Goal: Obtain resource: Obtain resource

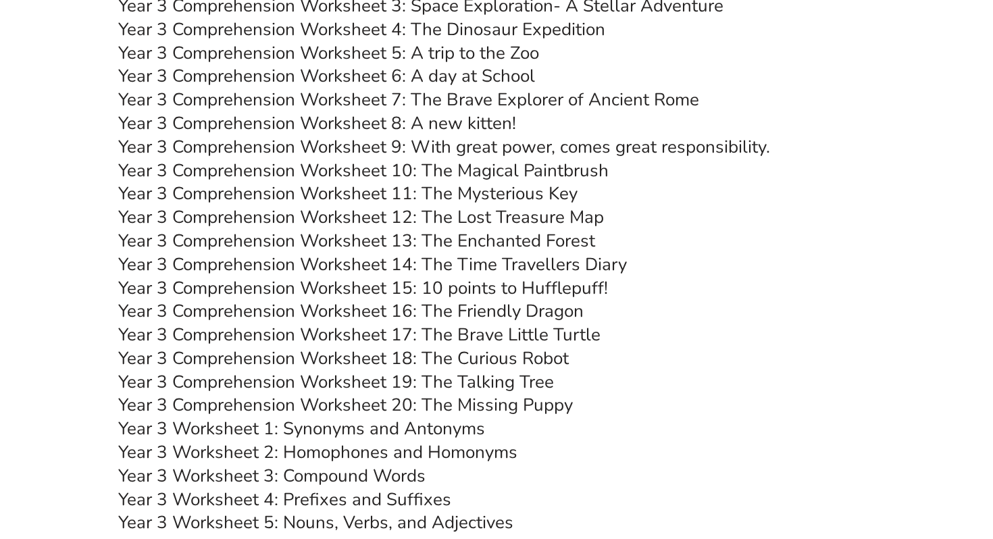
scroll to position [3941, 0]
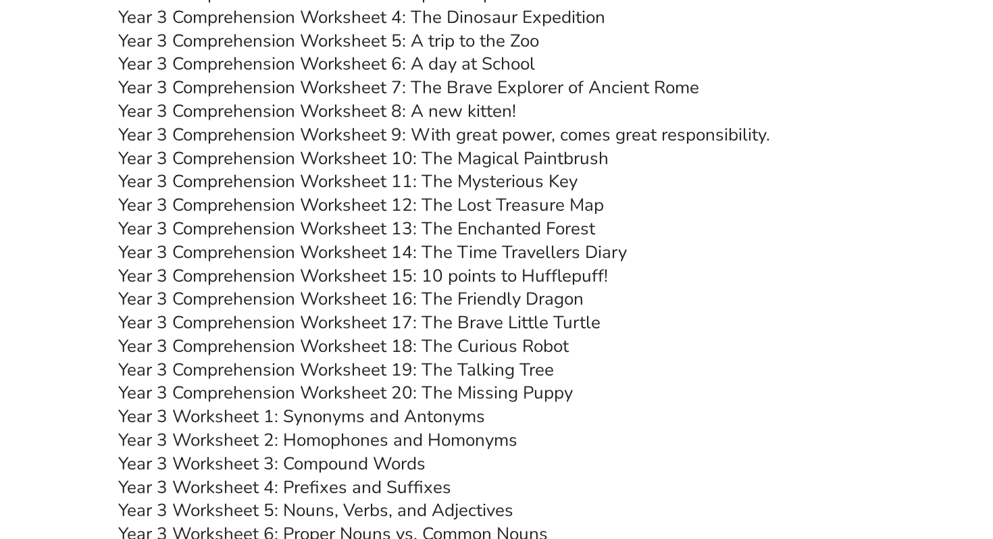
click at [754, 140] on link "Year 3 Comprehension Worksheet 9: With great power, comes great responsibility." at bounding box center [444, 135] width 652 height 24
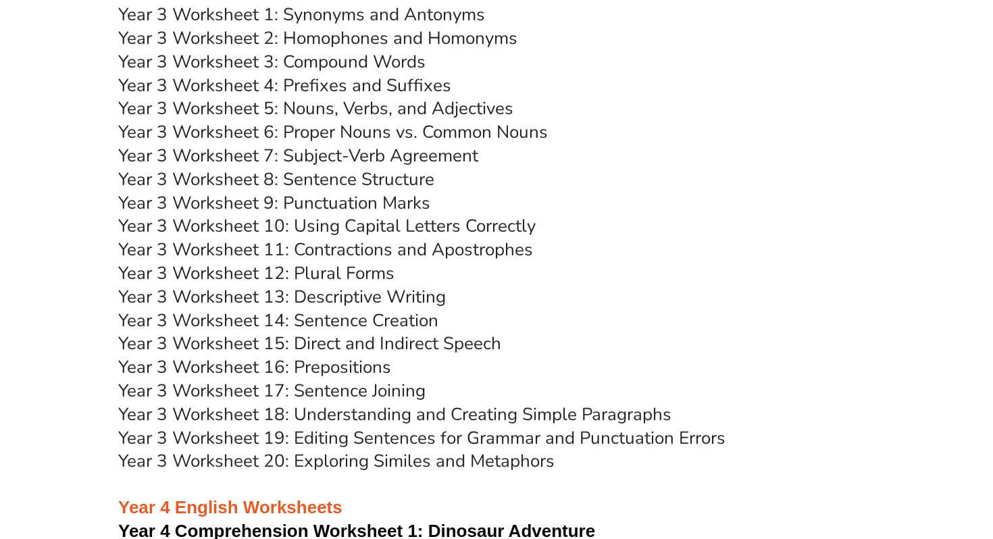
scroll to position [4318, 0]
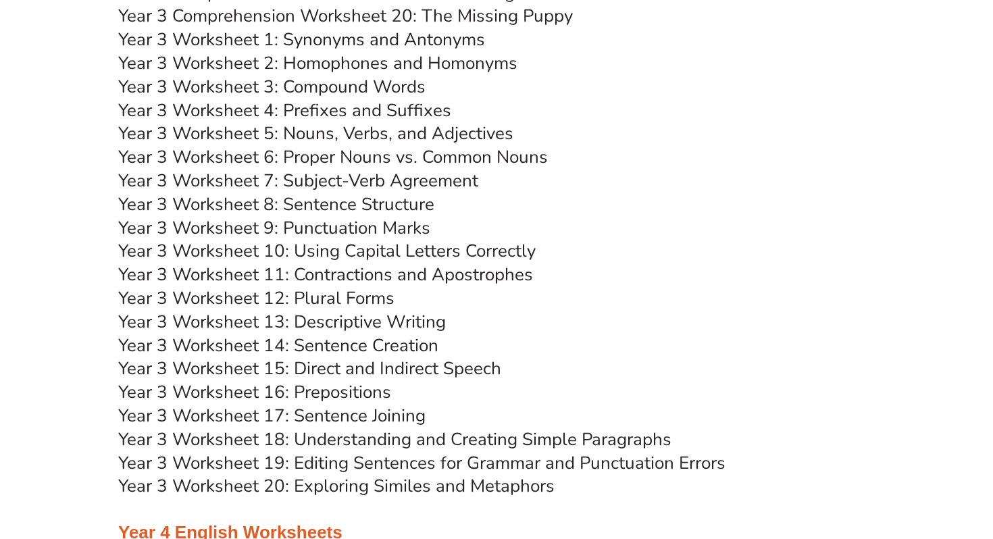
click at [386, 209] on link "Year 3 Worksheet 8: Sentence Structure" at bounding box center [276, 204] width 316 height 24
click at [396, 322] on link "Year 3 Worksheet 13: Descriptive Writing" at bounding box center [282, 322] width 328 height 24
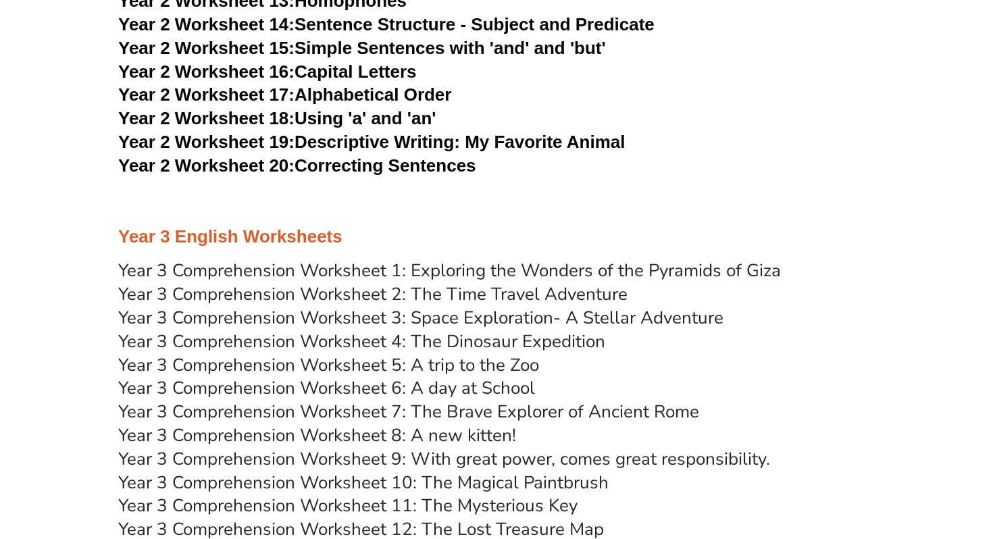
scroll to position [3616, 0]
click at [444, 287] on link "Year 3 Comprehension Worksheet 2: The Time Travel Adventure" at bounding box center [372, 295] width 509 height 24
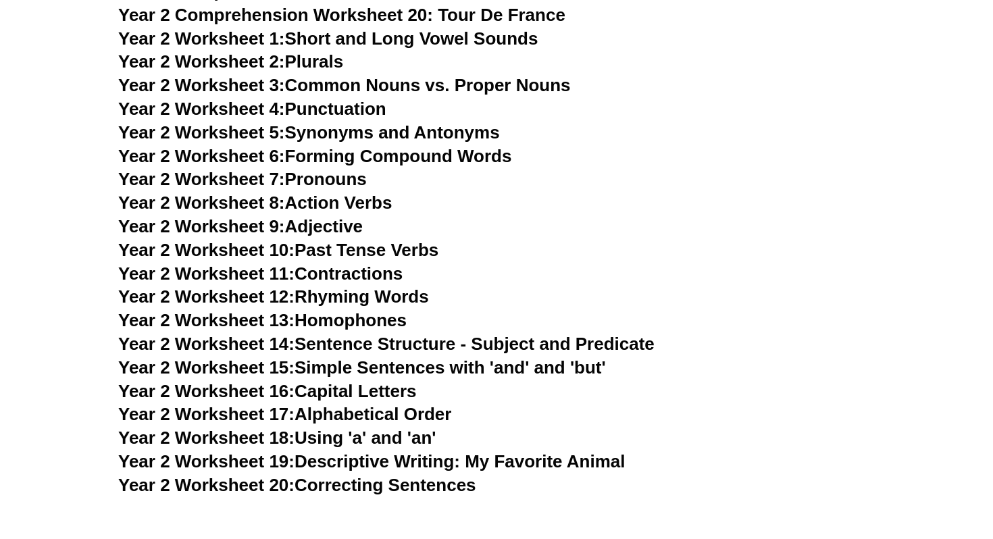
scroll to position [3280, 0]
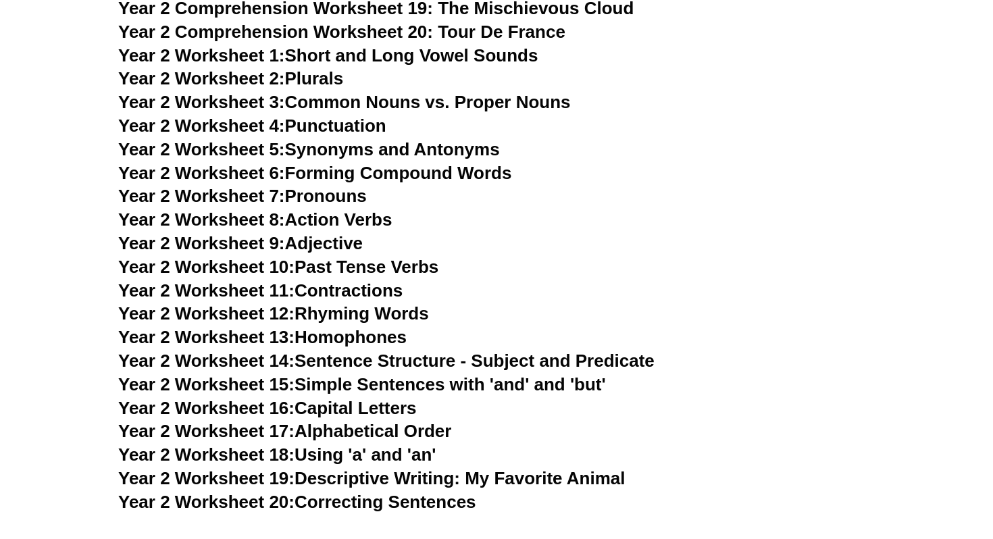
click at [339, 76] on link "Year 2 Worksheet 2: Plurals" at bounding box center [230, 78] width 225 height 20
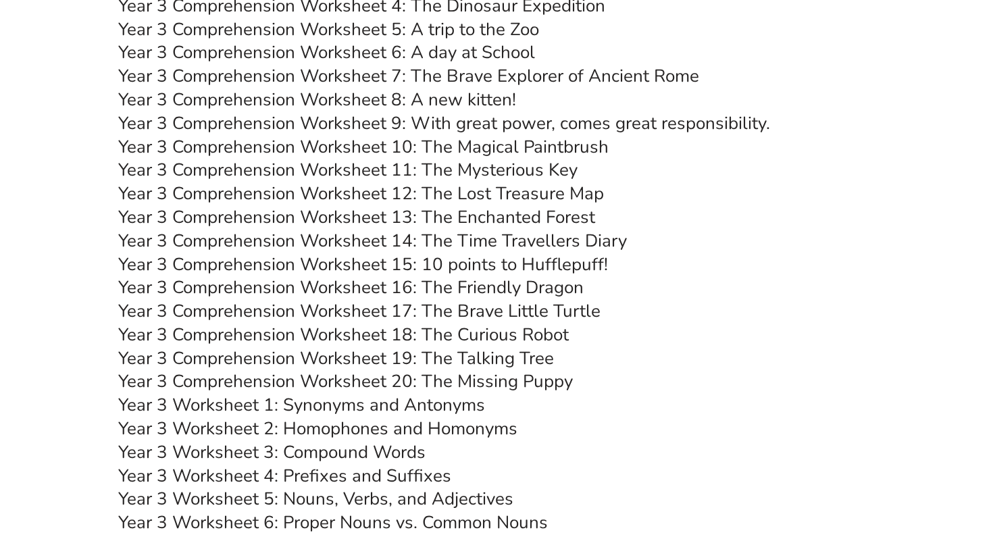
scroll to position [4068, 0]
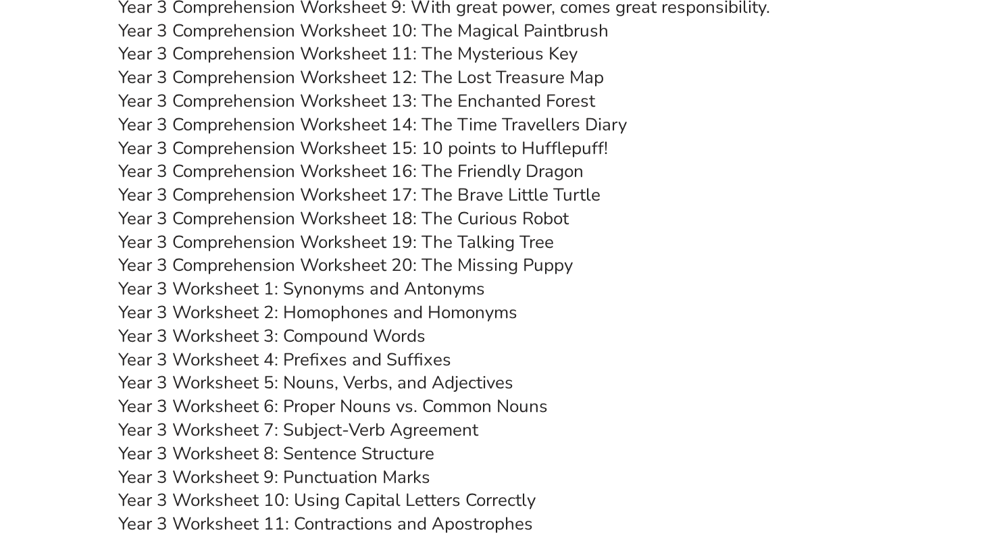
click at [531, 100] on link "Year 3 Comprehension Worksheet 13: The Enchanted Forest" at bounding box center [356, 101] width 477 height 24
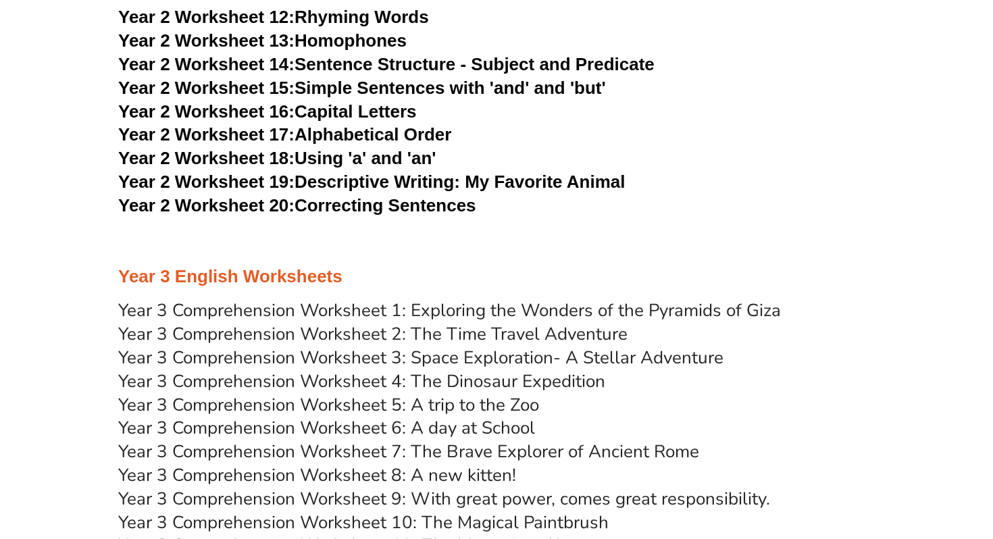
scroll to position [3580, 0]
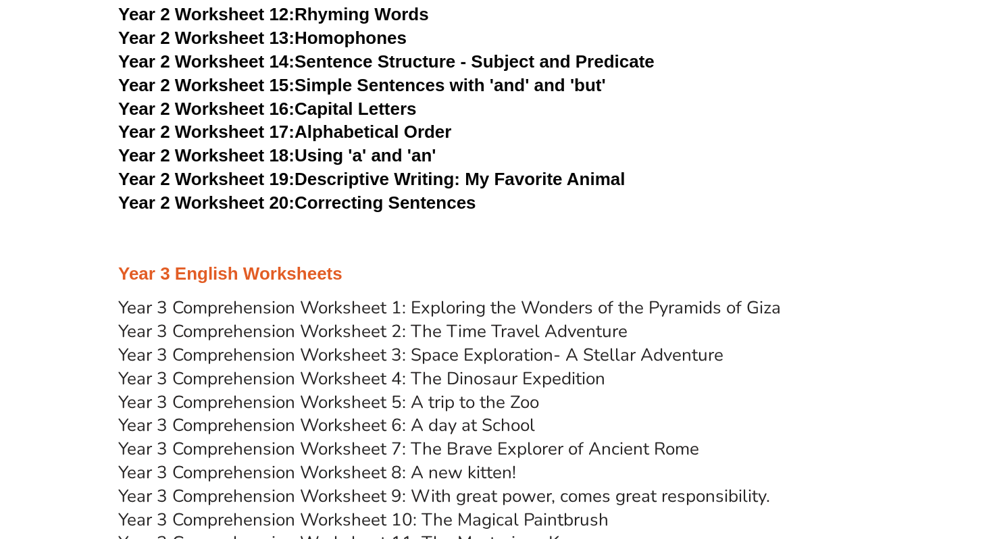
click at [862, 164] on h3 "Year 2 Worksheet 18: Using 'a' and 'an'" at bounding box center [496, 156] width 756 height 23
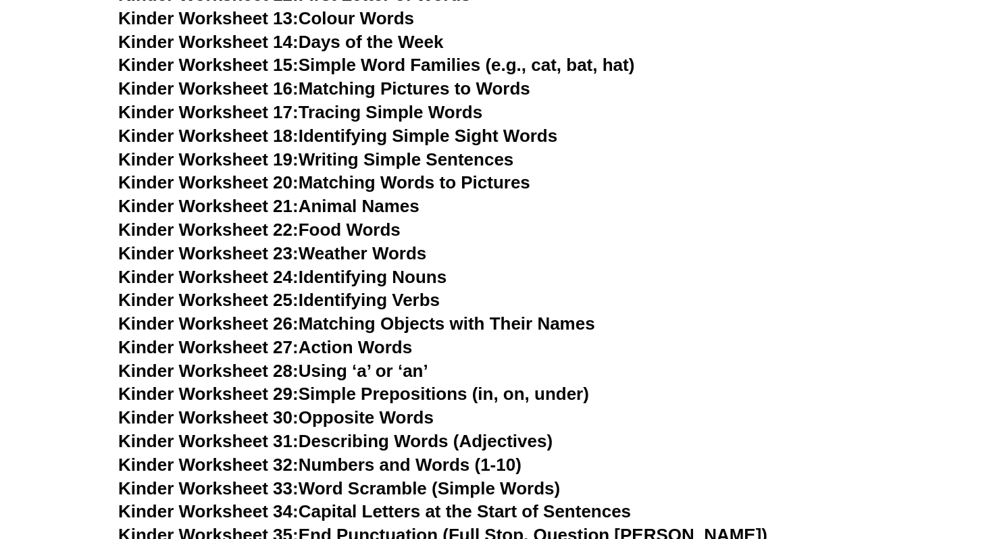
scroll to position [830, 0]
click at [382, 230] on link "Kinder Worksheet 22: Food Words" at bounding box center [259, 229] width 282 height 20
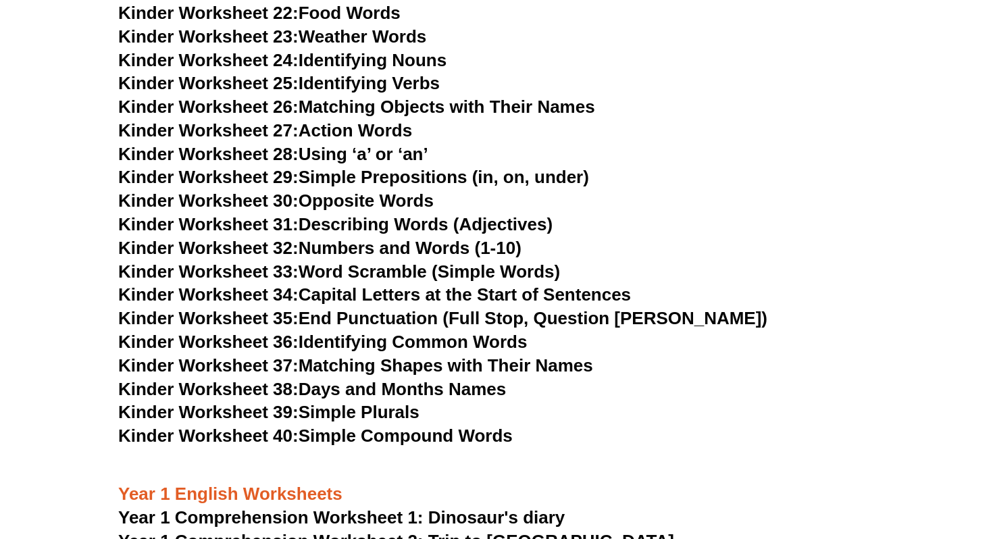
click at [735, 166] on h3 "Kinder Worksheet 29: Simple Prepositions (in, on, under)" at bounding box center [496, 177] width 756 height 23
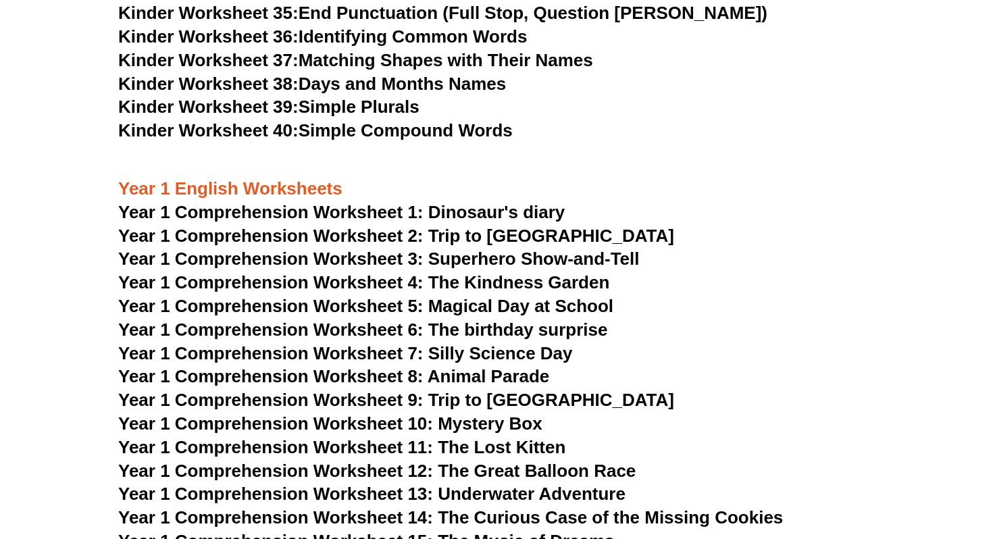
scroll to position [1399, 0]
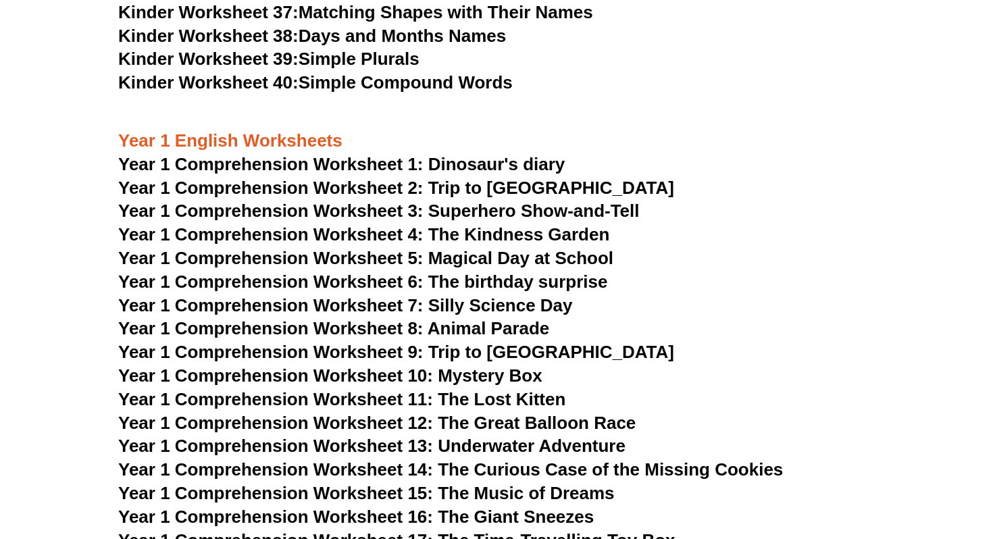
click at [532, 165] on span "Year 1 Comprehension Worksheet 1: Dinosaur's diary" at bounding box center [341, 164] width 446 height 20
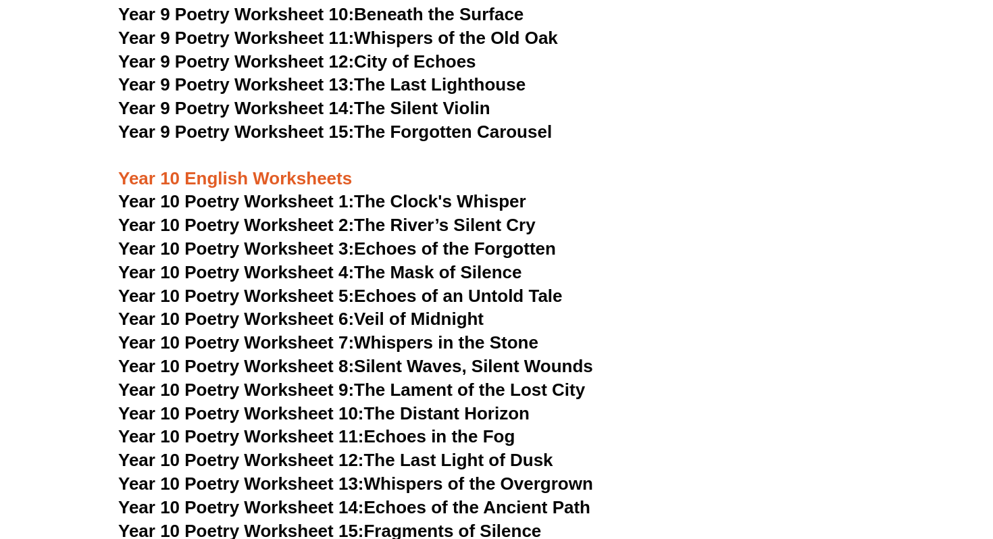
scroll to position [8868, 0]
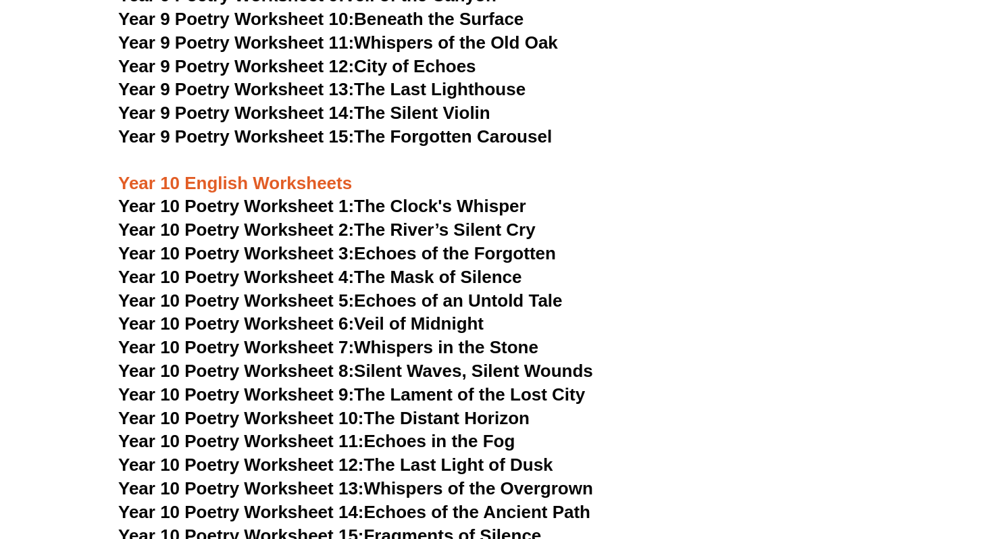
click at [415, 219] on link "Year 10 Poetry Worksheet 2: The River’s Silent Cry" at bounding box center [326, 229] width 417 height 20
click at [650, 195] on h3 "Year 10 Poetry Worksheet 1: The Clock's Whisper" at bounding box center [496, 206] width 756 height 23
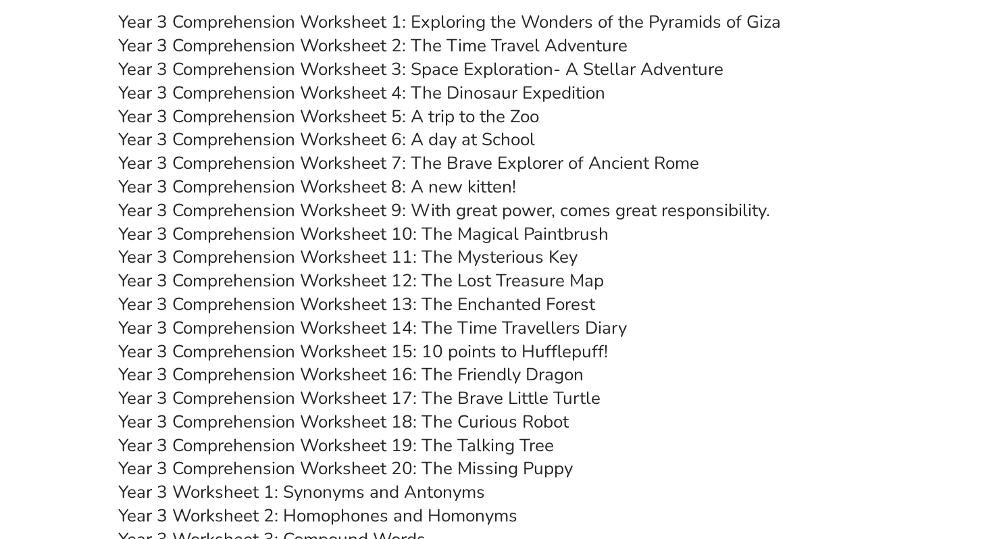
scroll to position [3860, 0]
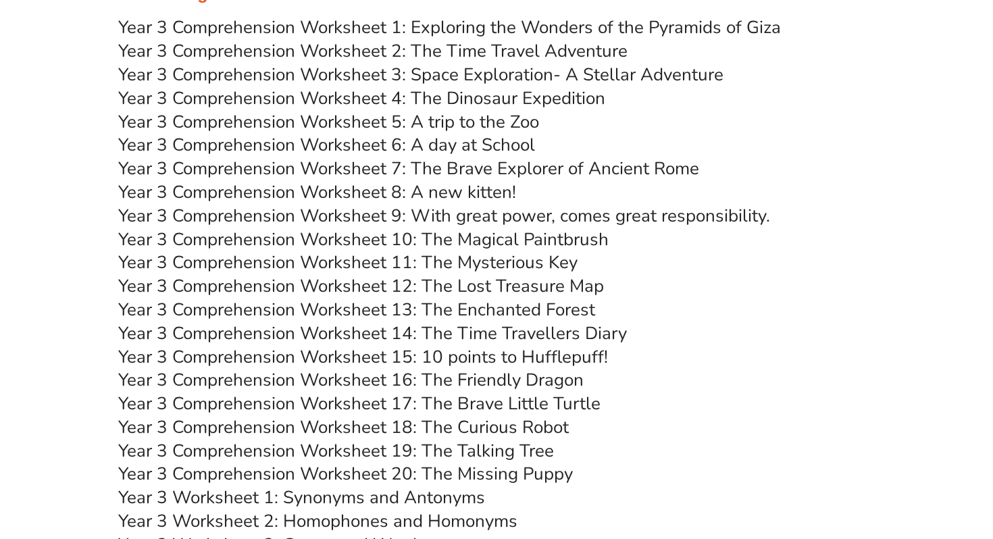
click at [485, 193] on link "Year 3 Comprehension Worksheet 8: A new kitten!" at bounding box center [317, 192] width 398 height 24
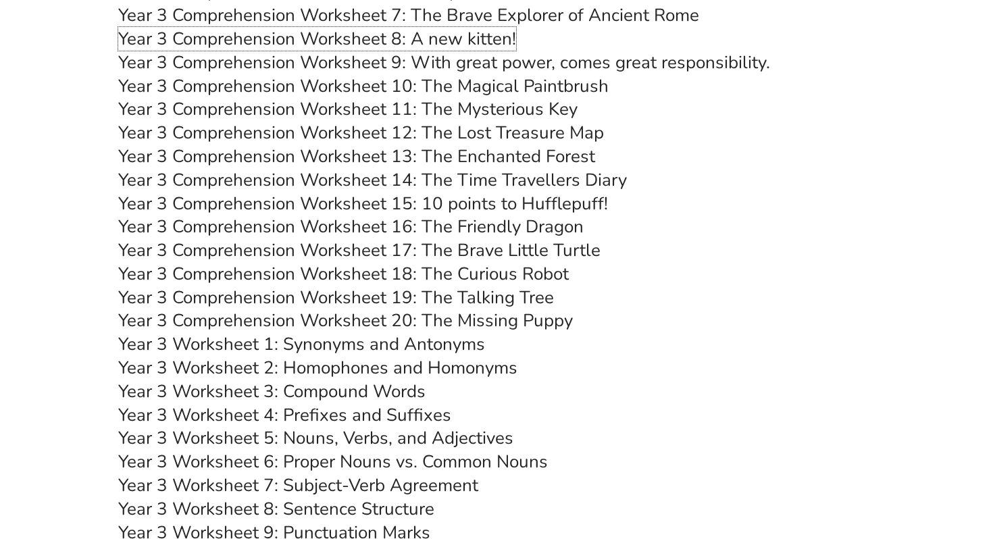
scroll to position [4033, 0]
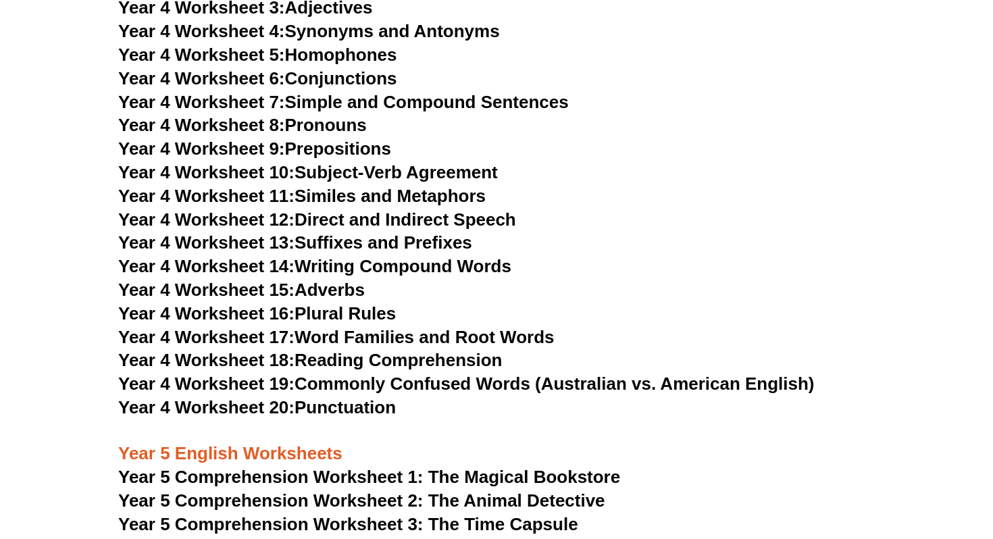
scroll to position [4935, 0]
